Goal: Navigation & Orientation: Go to known website

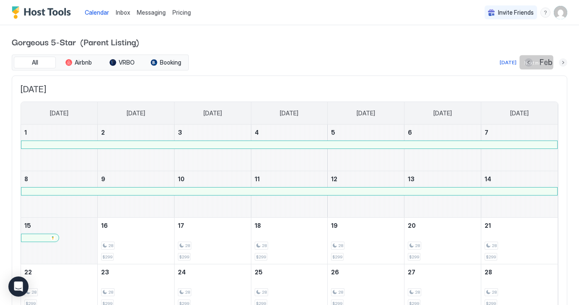
click at [565, 65] on button "Next month" at bounding box center [563, 62] width 8 height 8
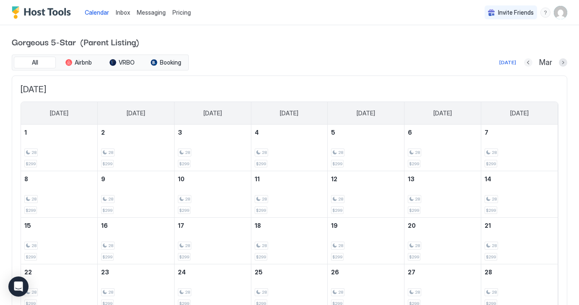
click at [528, 61] on button "Previous month" at bounding box center [528, 62] width 8 height 8
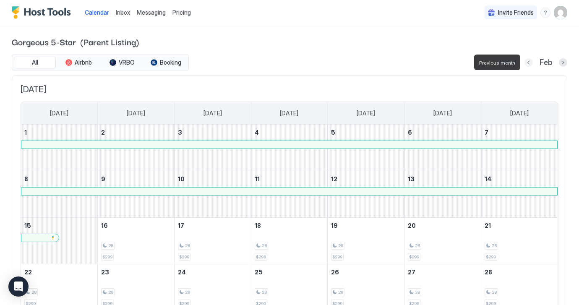
click at [528, 61] on button "Previous month" at bounding box center [528, 62] width 8 height 8
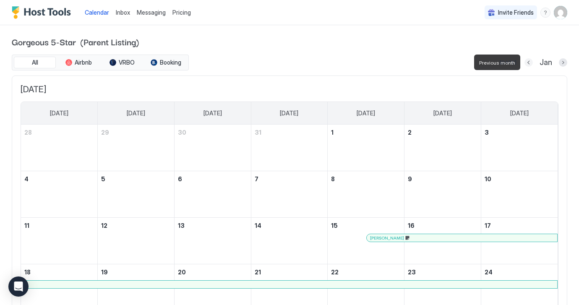
click at [528, 61] on button "Previous month" at bounding box center [528, 62] width 8 height 8
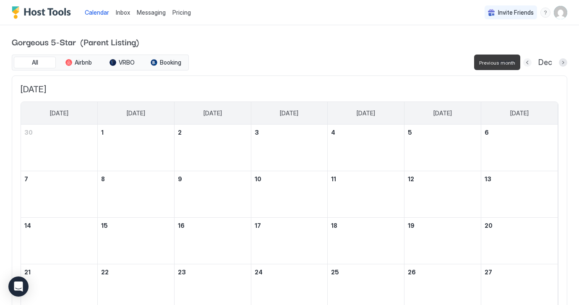
click at [528, 61] on button "Previous month" at bounding box center [527, 62] width 8 height 8
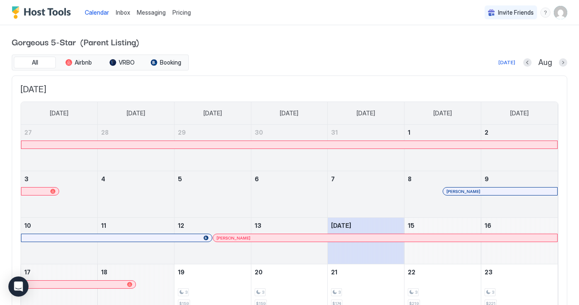
scroll to position [1, 0]
click at [564, 62] on button "Next month" at bounding box center [563, 61] width 8 height 8
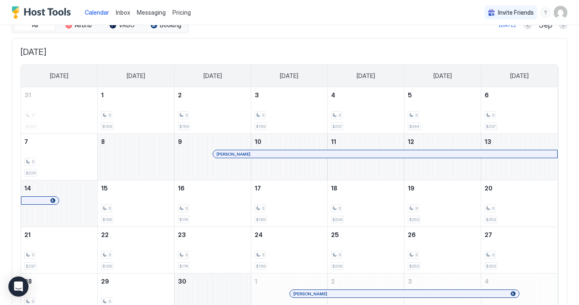
scroll to position [0, 0]
